Goal: Transaction & Acquisition: Purchase product/service

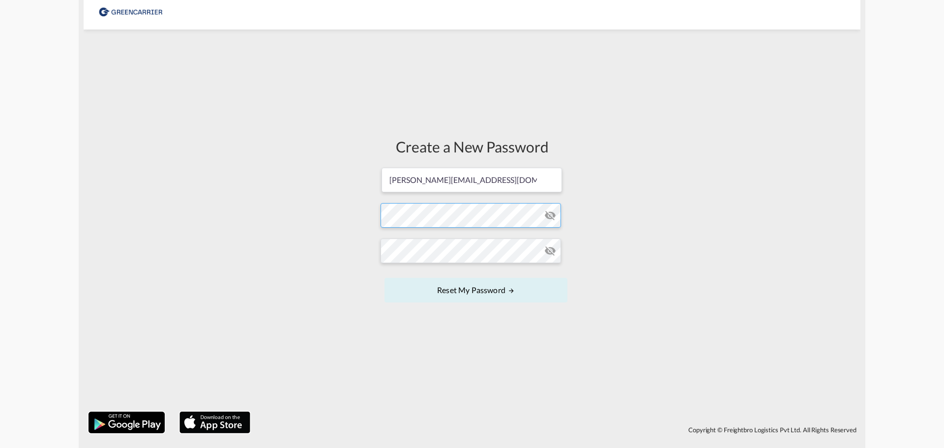
click at [437, 218] on form "surak@gatewaycargo.de Password must contain the following: A special character …" at bounding box center [472, 236] width 183 height 139
click at [409, 219] on form "surak@gatewaycargo.de Password must contain the following: A special character …" at bounding box center [472, 236] width 183 height 139
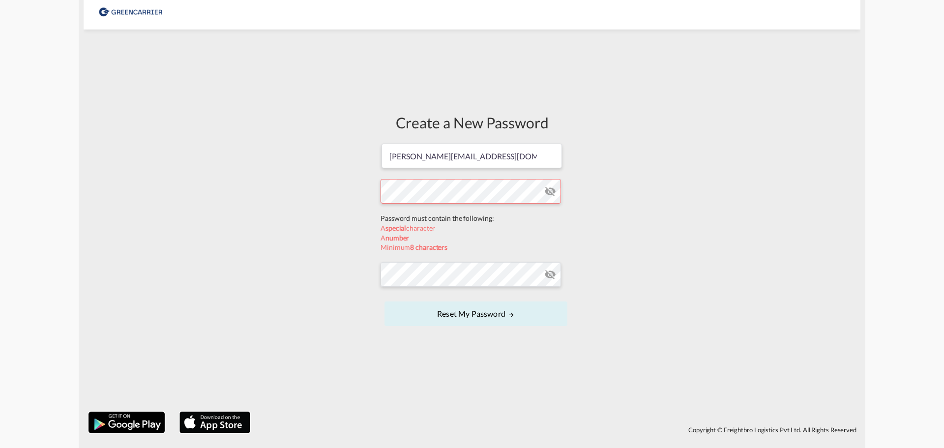
drag, startPoint x: 386, startPoint y: 200, endPoint x: 401, endPoint y: 219, distance: 24.5
click at [401, 219] on form "surak@gatewaycargo.de Password must contain the following: A special character …" at bounding box center [472, 236] width 183 height 186
click at [409, 281] on form "surak@gatewaycargo.de Password must contain the following: A special character …" at bounding box center [472, 236] width 183 height 186
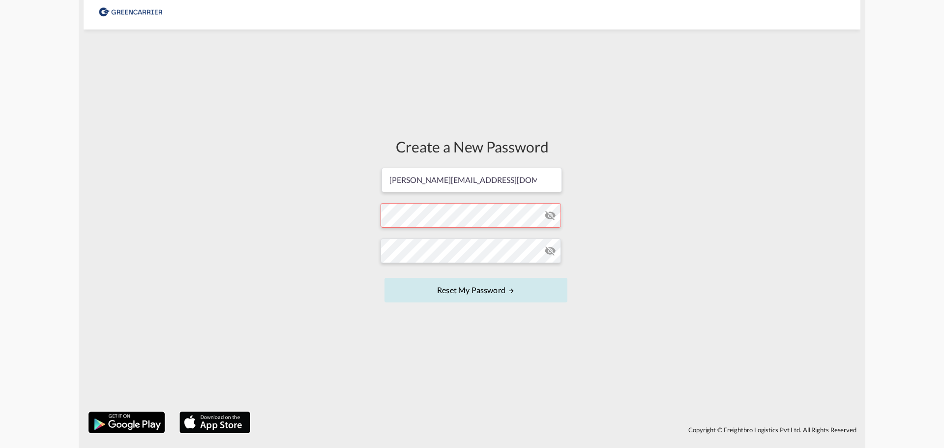
click at [396, 296] on button "Reset my password" at bounding box center [476, 290] width 183 height 25
click at [400, 295] on button "Reset my password" at bounding box center [476, 290] width 183 height 25
click at [387, 84] on div "Create a New Password surak@gatewaycargo.de Password must contain the following…" at bounding box center [472, 220] width 198 height 372
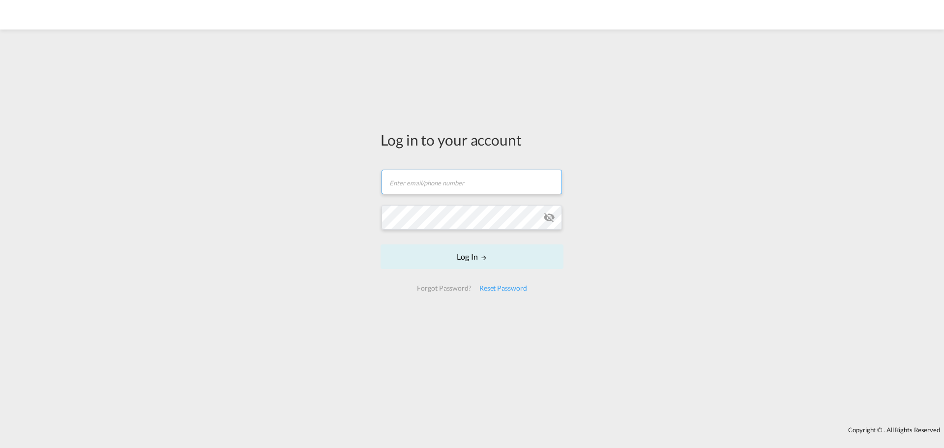
type input "surak@gatewaycargo.de"
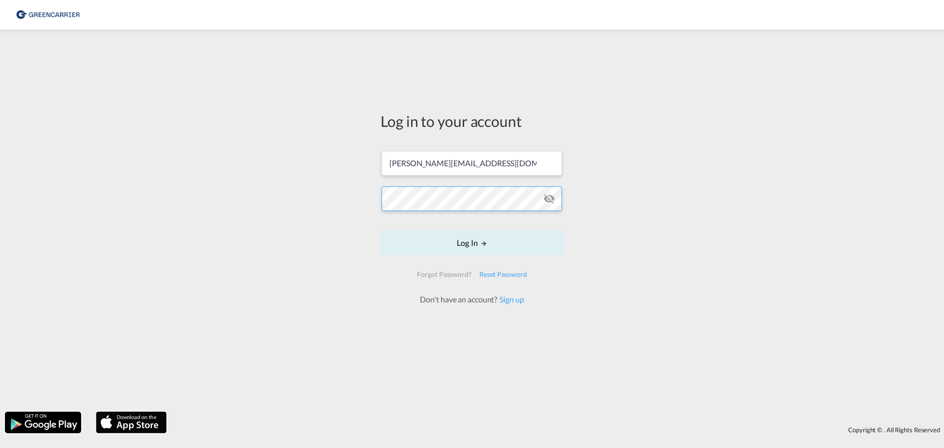
click at [495, 203] on form "surak@gatewaycargo.de Log In Forgot Password? Reset Password Don't have an acco…" at bounding box center [472, 223] width 183 height 164
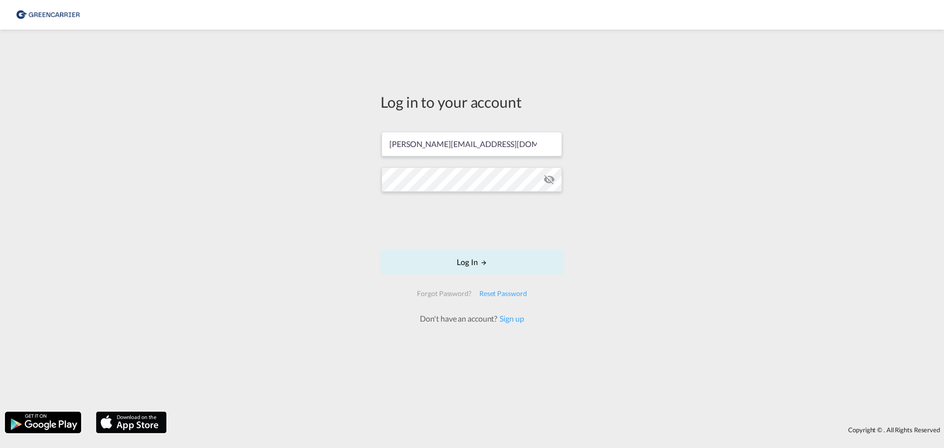
click at [547, 181] on md-icon "icon-eye-off" at bounding box center [549, 180] width 12 height 12
click at [478, 254] on button "Log In" at bounding box center [472, 262] width 183 height 25
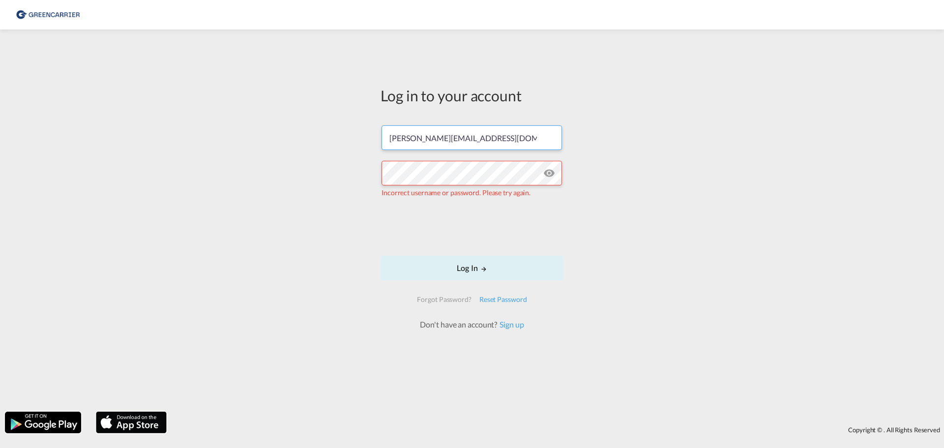
click at [492, 148] on input "[PERSON_NAME][EMAIL_ADDRESS][DOMAIN_NAME]" at bounding box center [472, 137] width 181 height 25
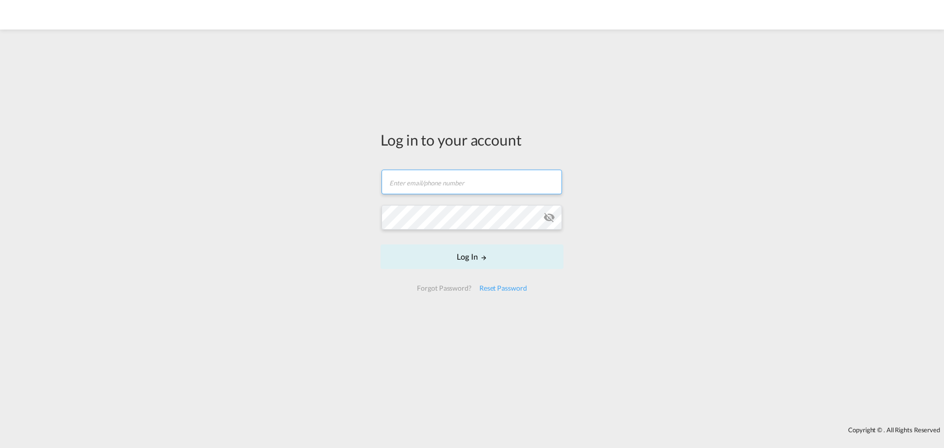
type input "[PERSON_NAME][EMAIL_ADDRESS][DOMAIN_NAME]"
click at [490, 183] on input "[PERSON_NAME][EMAIL_ADDRESS][DOMAIN_NAME]" at bounding box center [472, 182] width 181 height 25
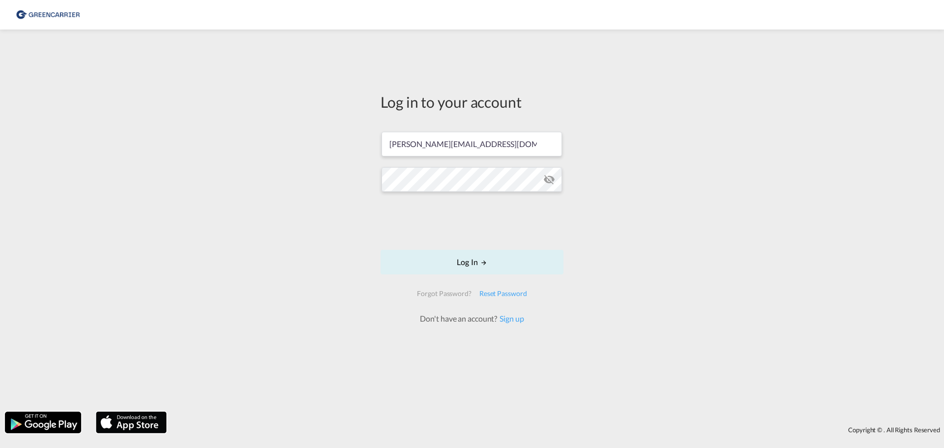
click at [344, 237] on div "Log in to your account [PERSON_NAME][EMAIL_ADDRESS][DOMAIN_NAME] Log In Forgot …" at bounding box center [472, 220] width 944 height 372
click at [554, 183] on md-icon "icon-eye-off" at bounding box center [549, 180] width 12 height 12
click at [343, 180] on div "Log in to your account [PERSON_NAME][EMAIL_ADDRESS][DOMAIN_NAME] Log In Forgot …" at bounding box center [472, 220] width 944 height 372
click at [428, 260] on button "Log In" at bounding box center [472, 262] width 183 height 25
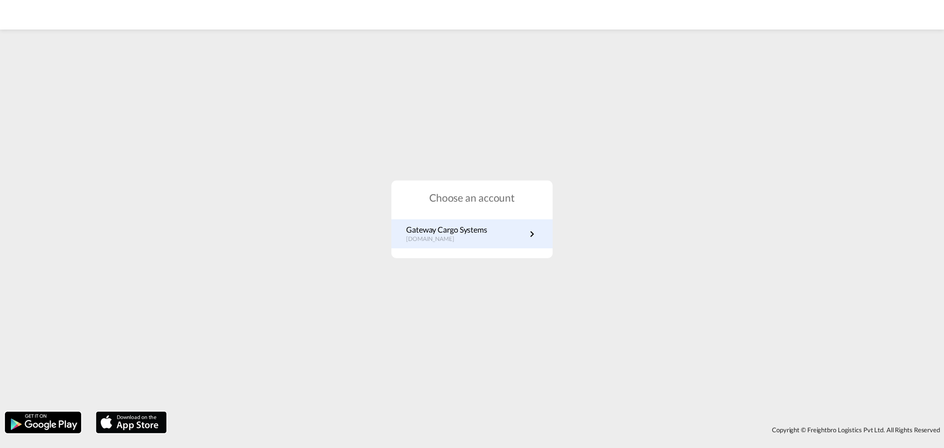
click at [514, 237] on link "Gateway Cargo Systems [DOMAIN_NAME]" at bounding box center [472, 233] width 132 height 19
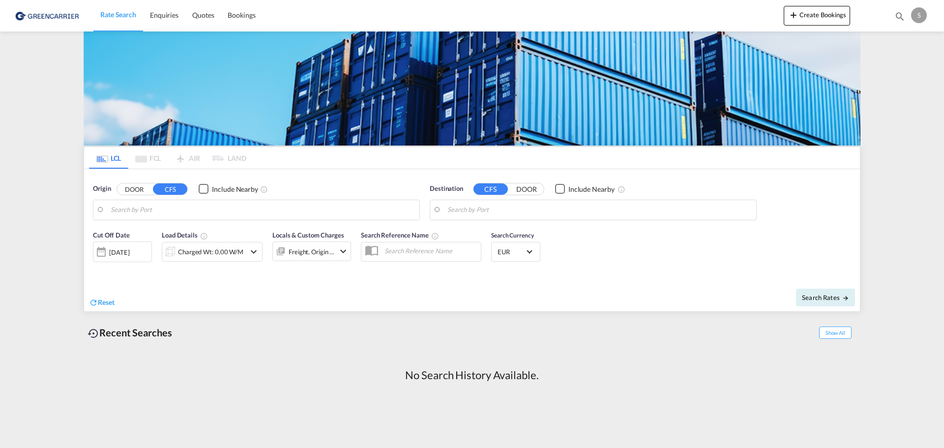
click at [911, 241] on md-content "Rate Search Enquiries Quotes Bookings Create Bookings Bookings Quotes Enquiries…" at bounding box center [472, 224] width 944 height 448
click at [235, 211] on input "Search by Port" at bounding box center [263, 210] width 304 height 15
click at [309, 212] on input "Search by Port" at bounding box center [263, 210] width 304 height 15
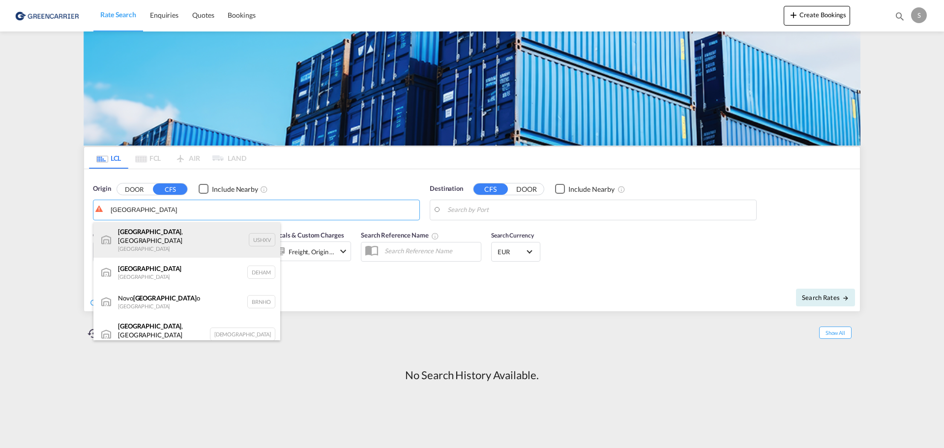
click at [179, 235] on div "Hamburg , MI United States USHXV" at bounding box center [186, 239] width 187 height 35
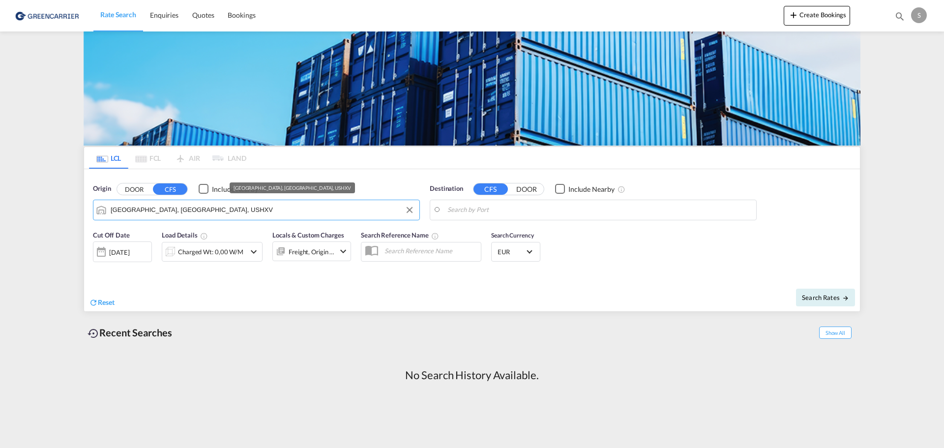
click at [191, 214] on input "Hamburg, MI, USHXV" at bounding box center [263, 210] width 304 height 15
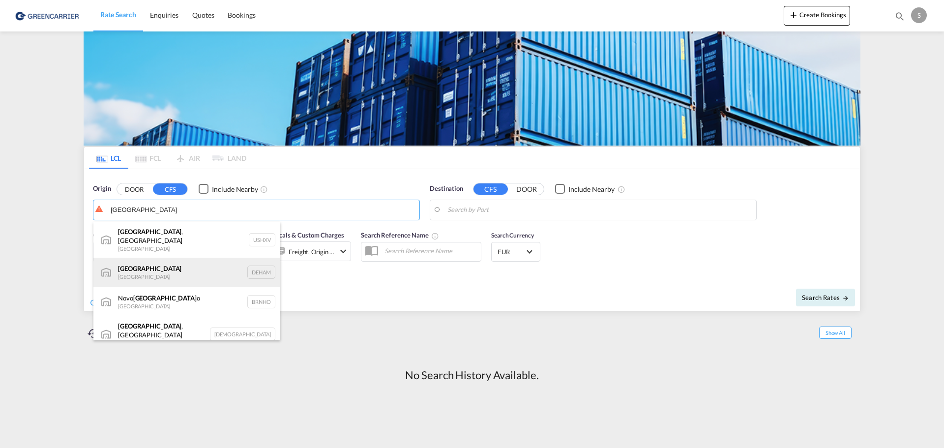
click at [198, 271] on div "Hamburg Germany DEHAM" at bounding box center [186, 273] width 187 height 30
type input "Hamburg, DEHAM"
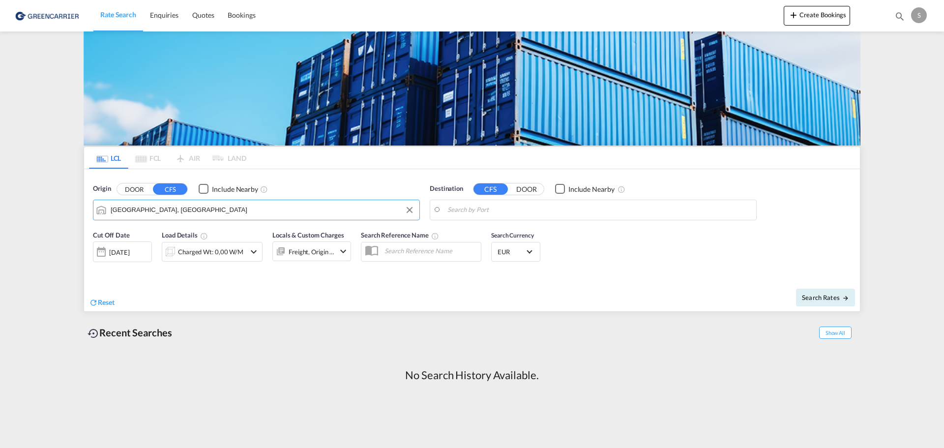
click at [599, 211] on input "Search by Port" at bounding box center [600, 210] width 304 height 15
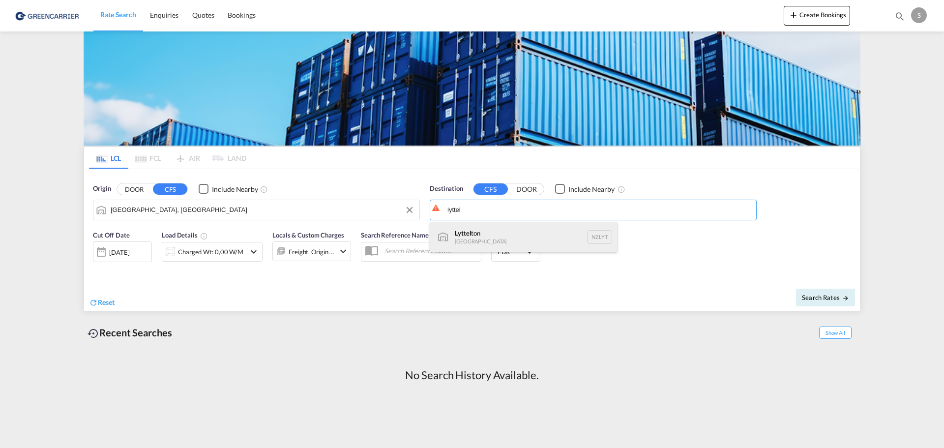
click at [541, 240] on div "Lyttel ton New Zealand NZLYT" at bounding box center [523, 237] width 187 height 30
type input "Lyttelton, NZLYT"
